Goal: Information Seeking & Learning: Learn about a topic

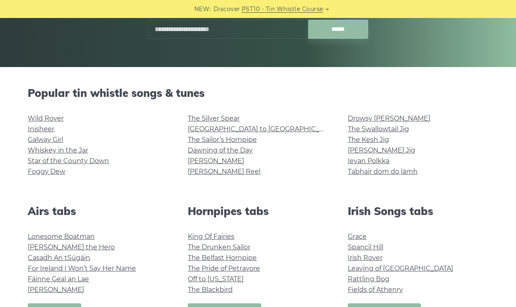
scroll to position [149, 0]
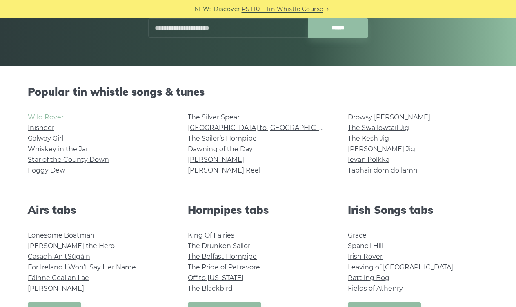
click at [49, 120] on link "Wild Rover" at bounding box center [46, 117] width 36 height 8
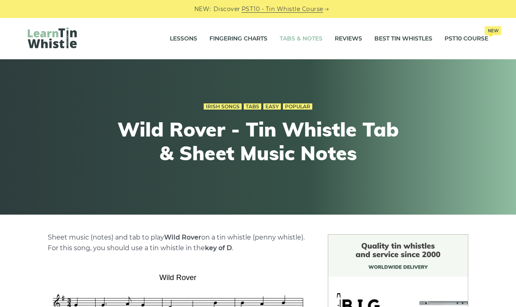
click at [296, 39] on link "Tabs & Notes" at bounding box center [301, 39] width 43 height 20
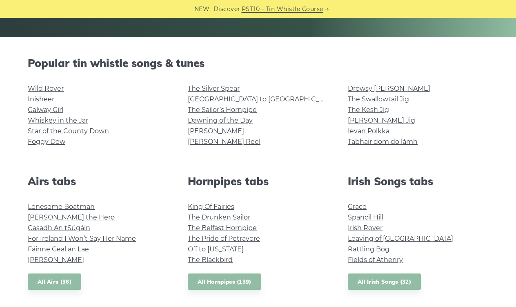
scroll to position [181, 0]
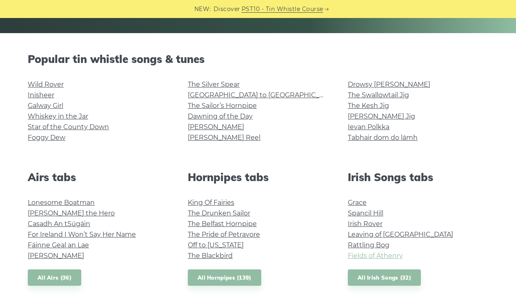
click at [381, 255] on link "Fields of Athenry" at bounding box center [375, 256] width 55 height 8
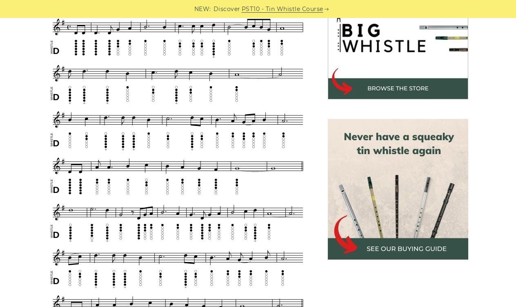
scroll to position [270, 0]
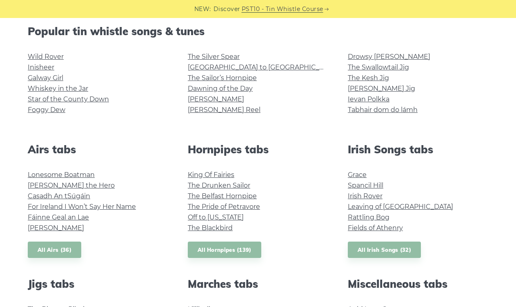
scroll to position [205, 0]
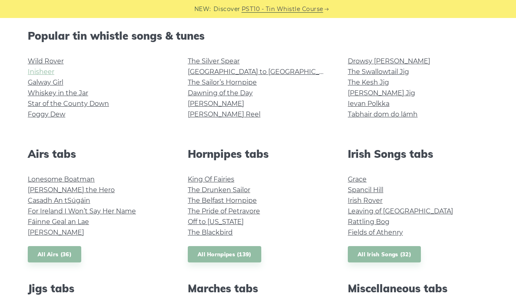
click at [43, 71] on link "Inisheer" at bounding box center [41, 72] width 27 height 8
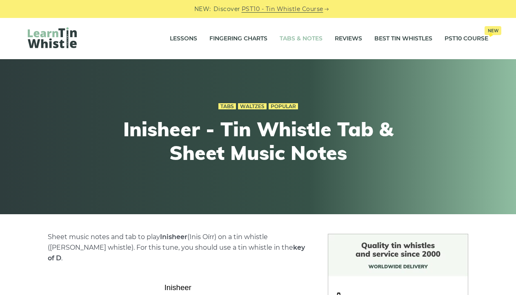
click at [294, 39] on link "Tabs & Notes" at bounding box center [301, 39] width 43 height 20
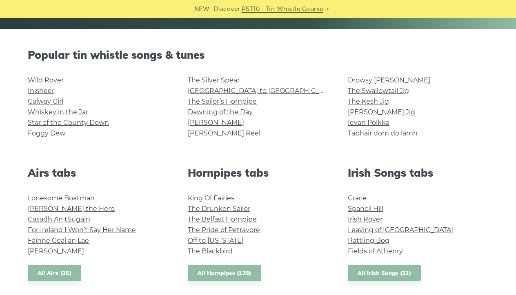
scroll to position [191, 0]
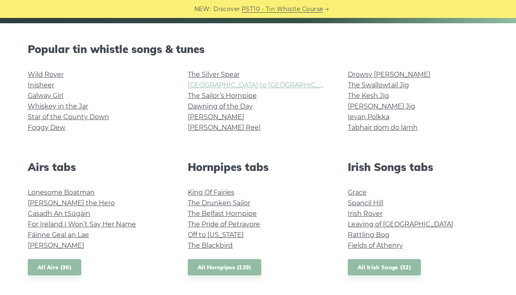
click at [234, 83] on link "[GEOGRAPHIC_DATA] to [GEOGRAPHIC_DATA]" at bounding box center [263, 85] width 151 height 8
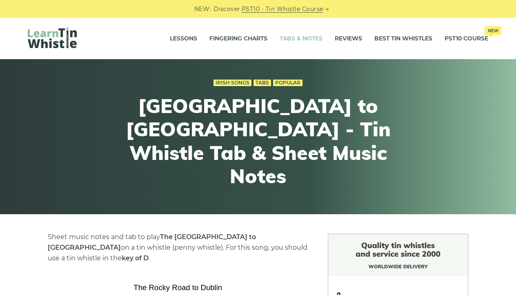
click at [298, 40] on link "Tabs & Notes" at bounding box center [301, 39] width 43 height 20
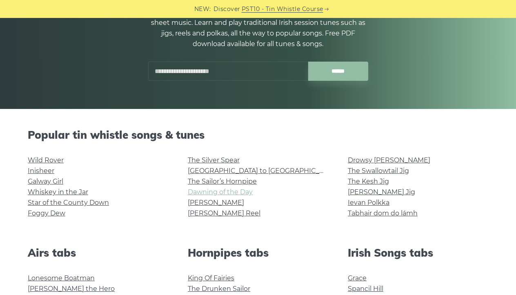
scroll to position [106, 0]
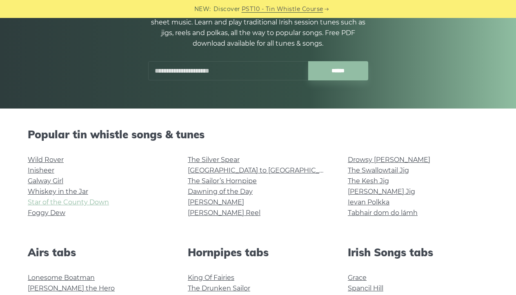
click at [90, 201] on link "Star of the County Down" at bounding box center [68, 202] width 81 height 8
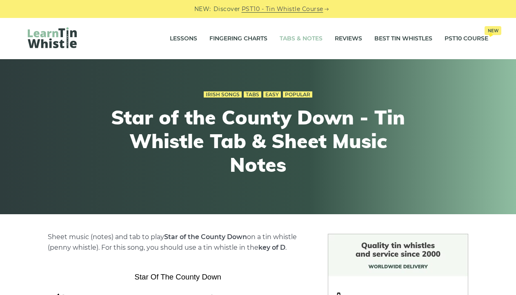
click at [297, 36] on link "Tabs & Notes" at bounding box center [301, 39] width 43 height 20
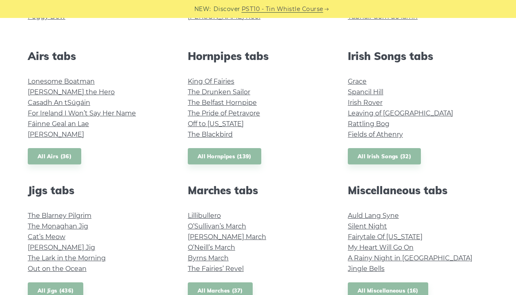
scroll to position [317, 0]
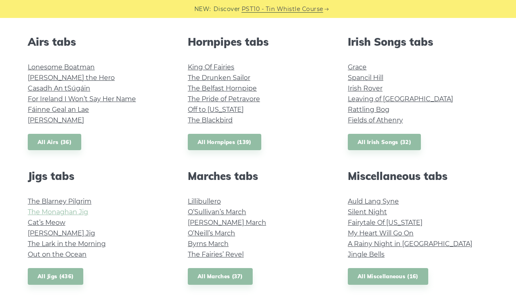
click at [75, 212] on link "The Monaghan Jig" at bounding box center [58, 212] width 60 height 8
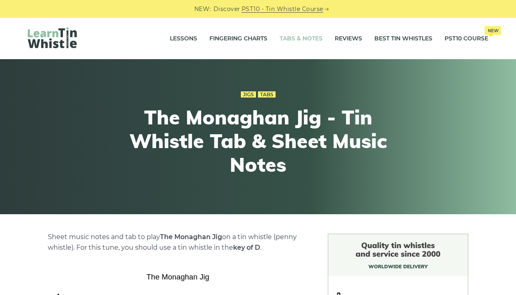
click at [296, 39] on link "Tabs & Notes" at bounding box center [301, 39] width 43 height 20
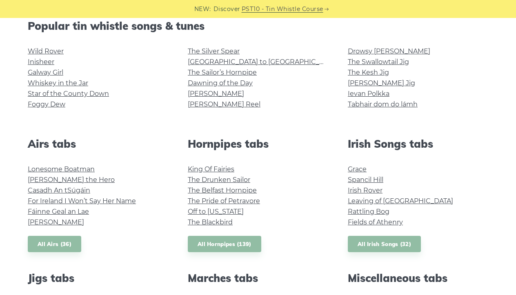
scroll to position [218, 0]
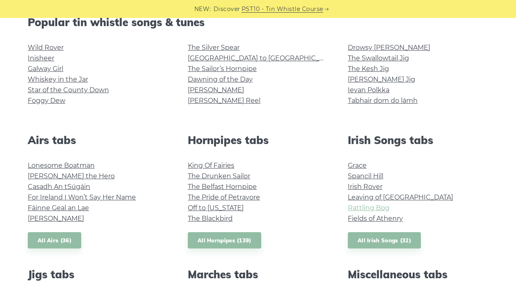
click at [377, 209] on link "Rattling Bog" at bounding box center [369, 208] width 42 height 8
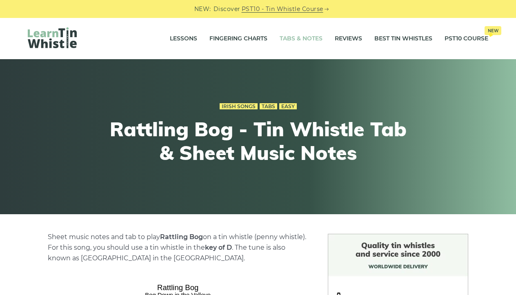
click at [299, 43] on link "Tabs & Notes" at bounding box center [301, 39] width 43 height 20
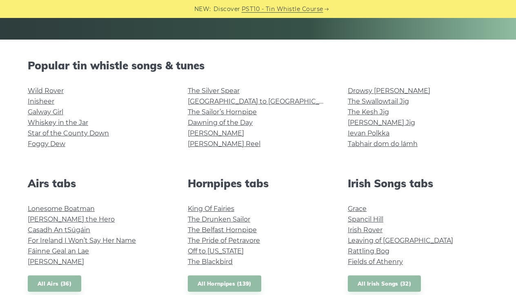
scroll to position [179, 0]
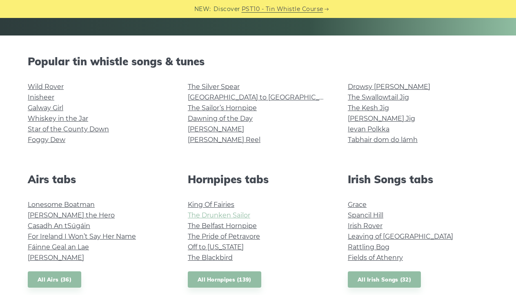
click at [232, 214] on link "The Drunken Sailor" at bounding box center [219, 216] width 62 height 8
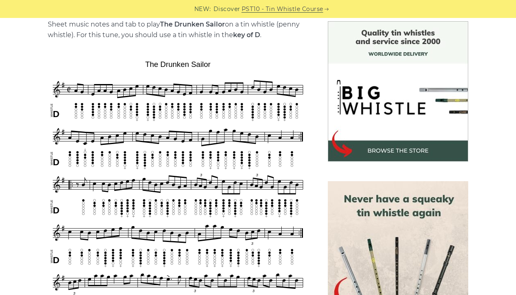
scroll to position [218, 0]
